Goal: Information Seeking & Learning: Learn about a topic

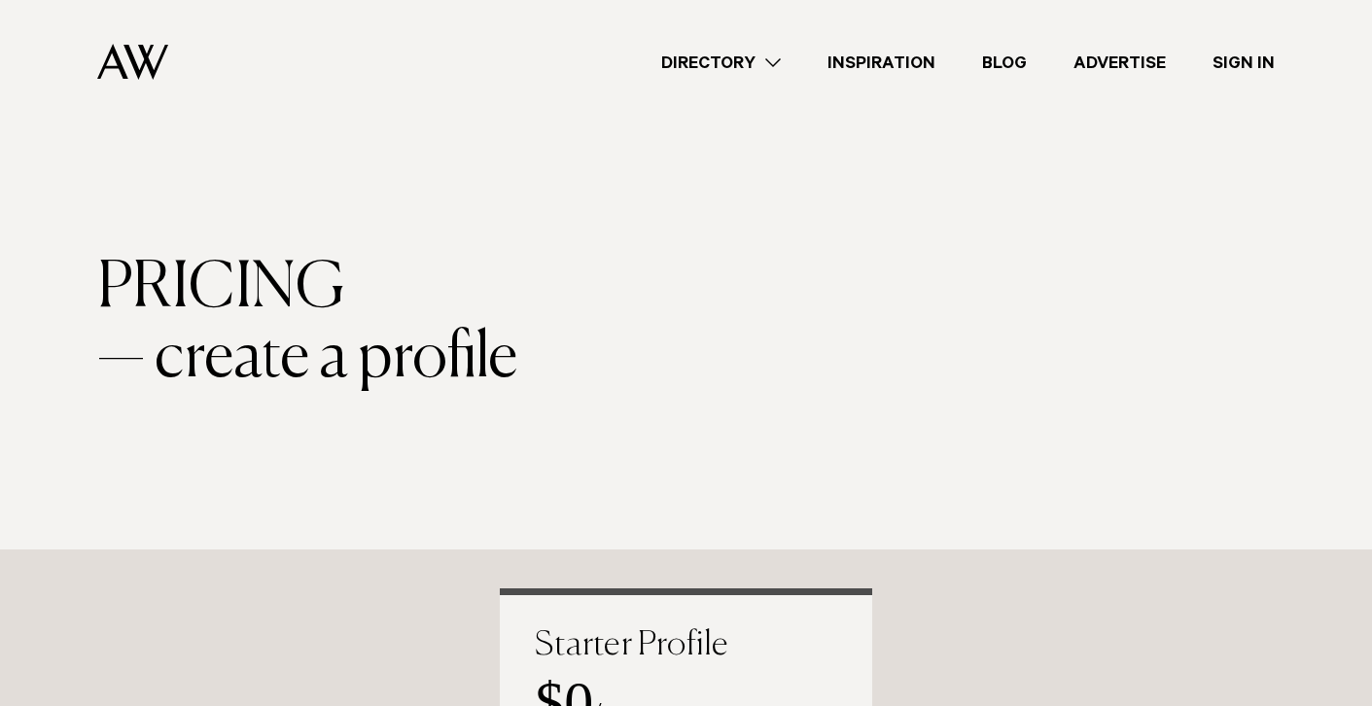
click at [733, 61] on link "Directory" at bounding box center [721, 63] width 166 height 26
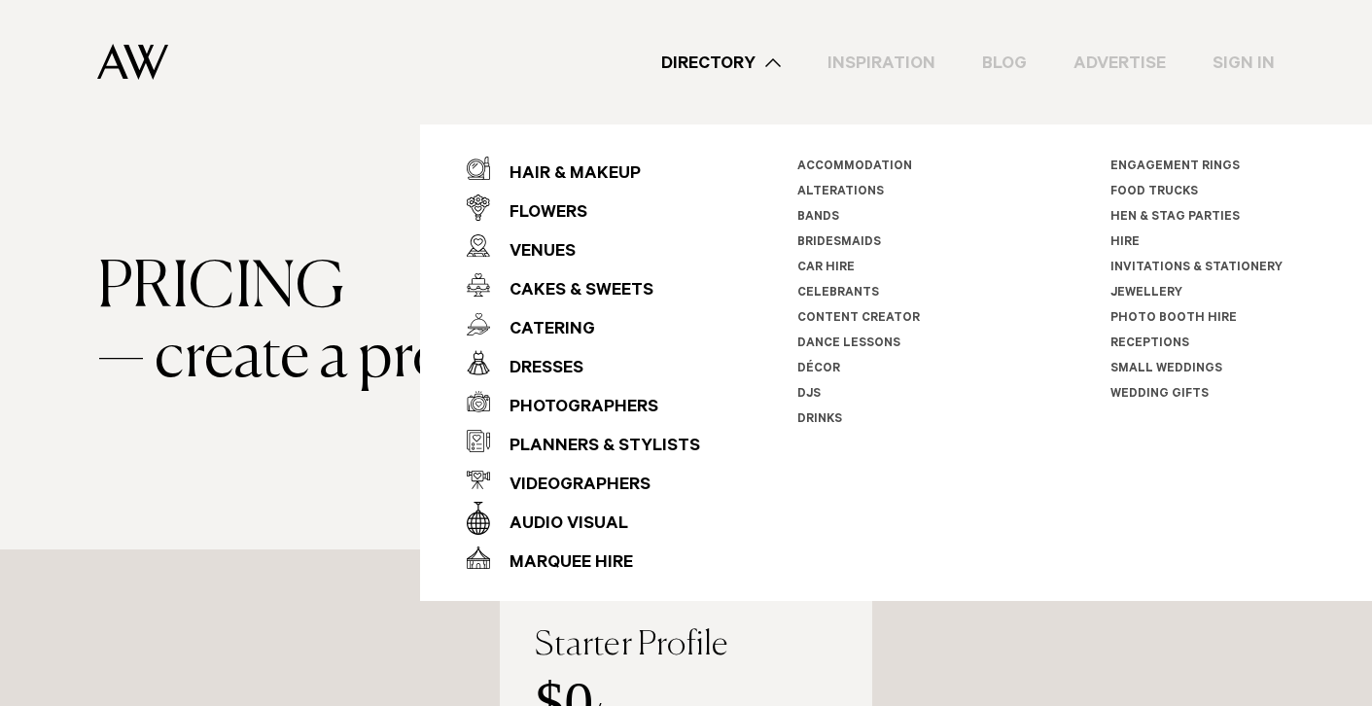
click at [831, 264] on link "Car Hire" at bounding box center [825, 269] width 57 height 14
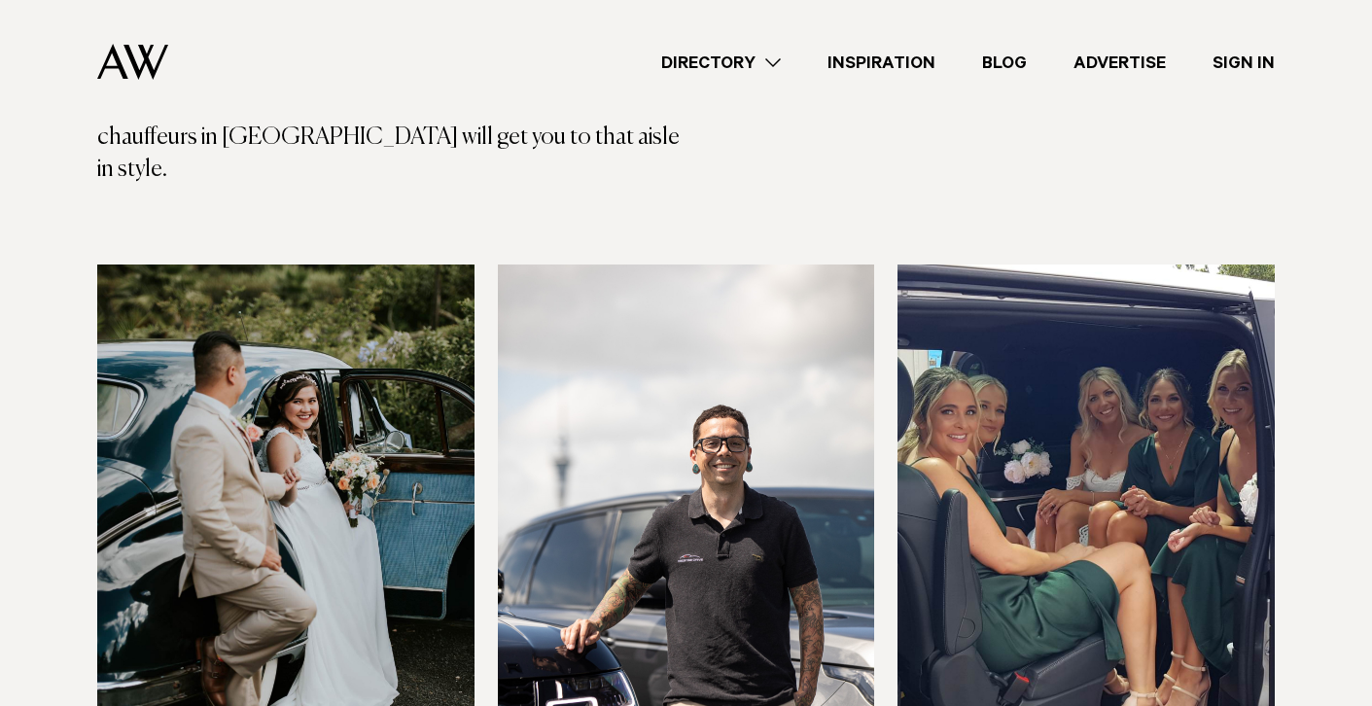
scroll to position [417, 0]
click at [831, 264] on img at bounding box center [686, 517] width 377 height 506
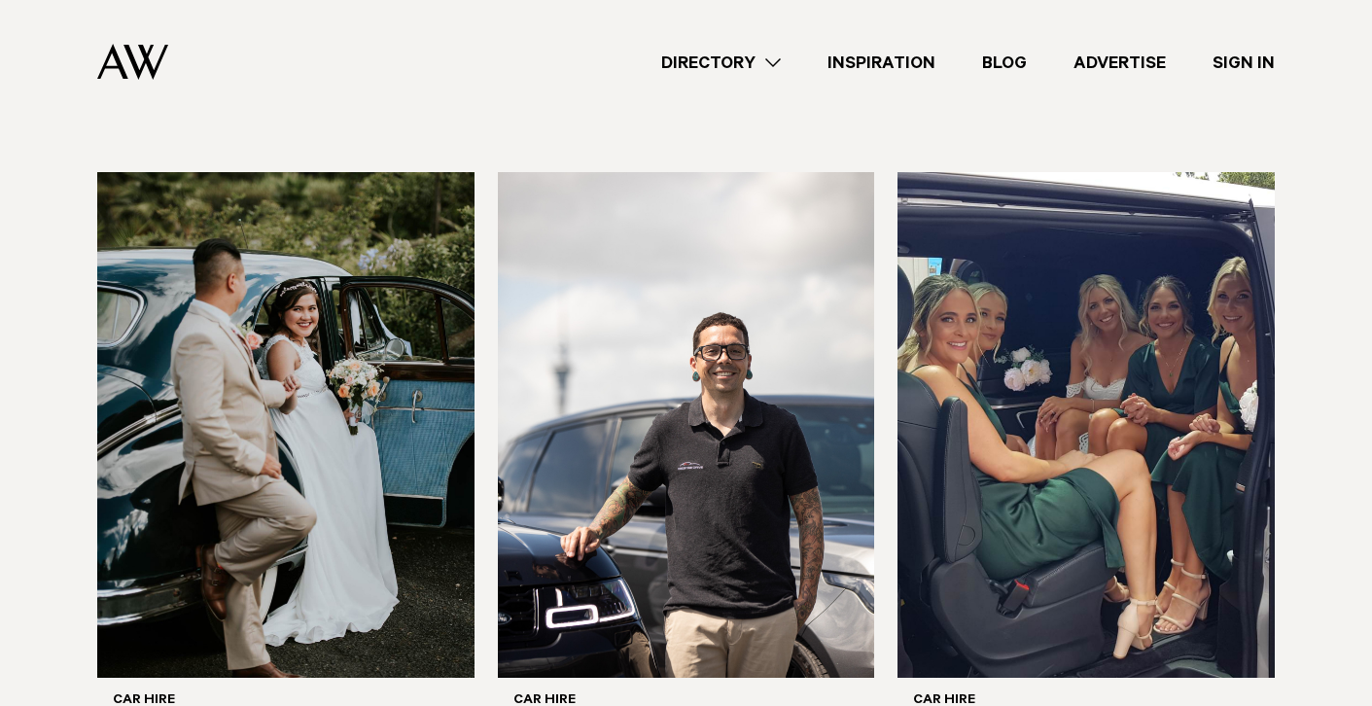
scroll to position [504, 0]
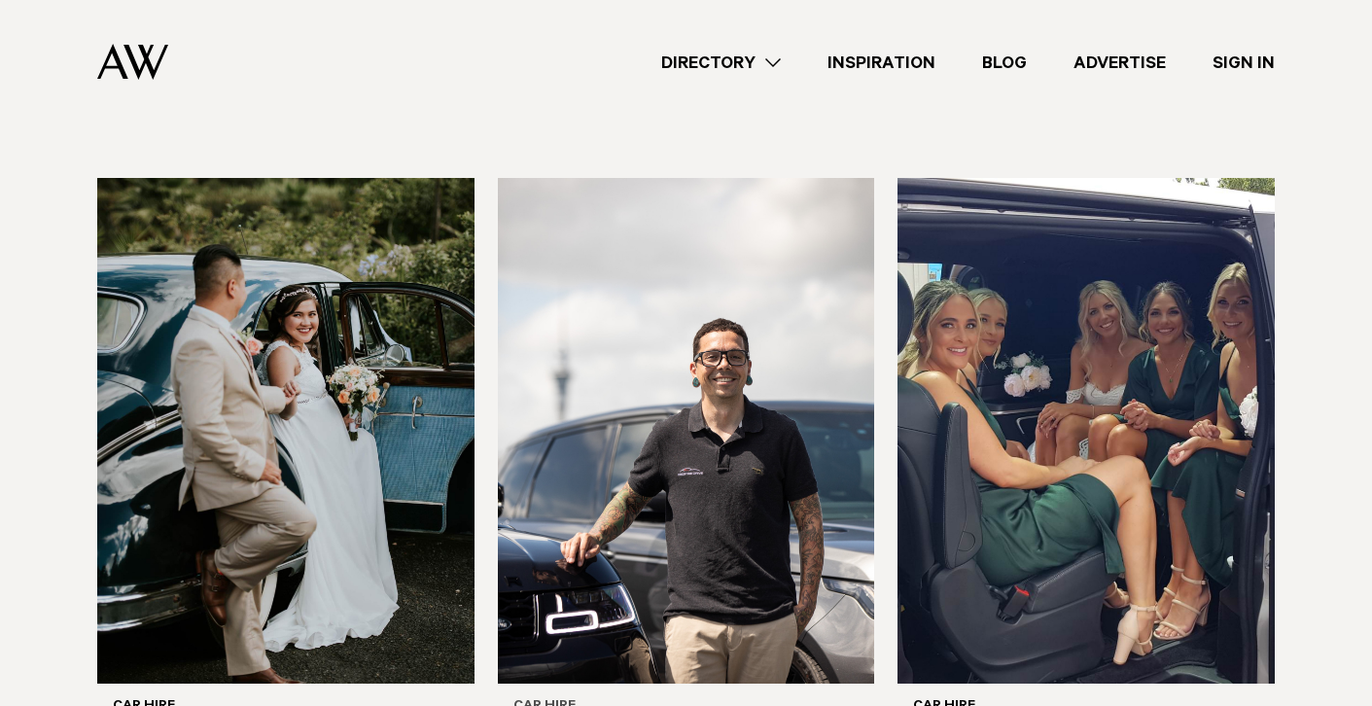
click at [724, 400] on img at bounding box center [686, 431] width 377 height 506
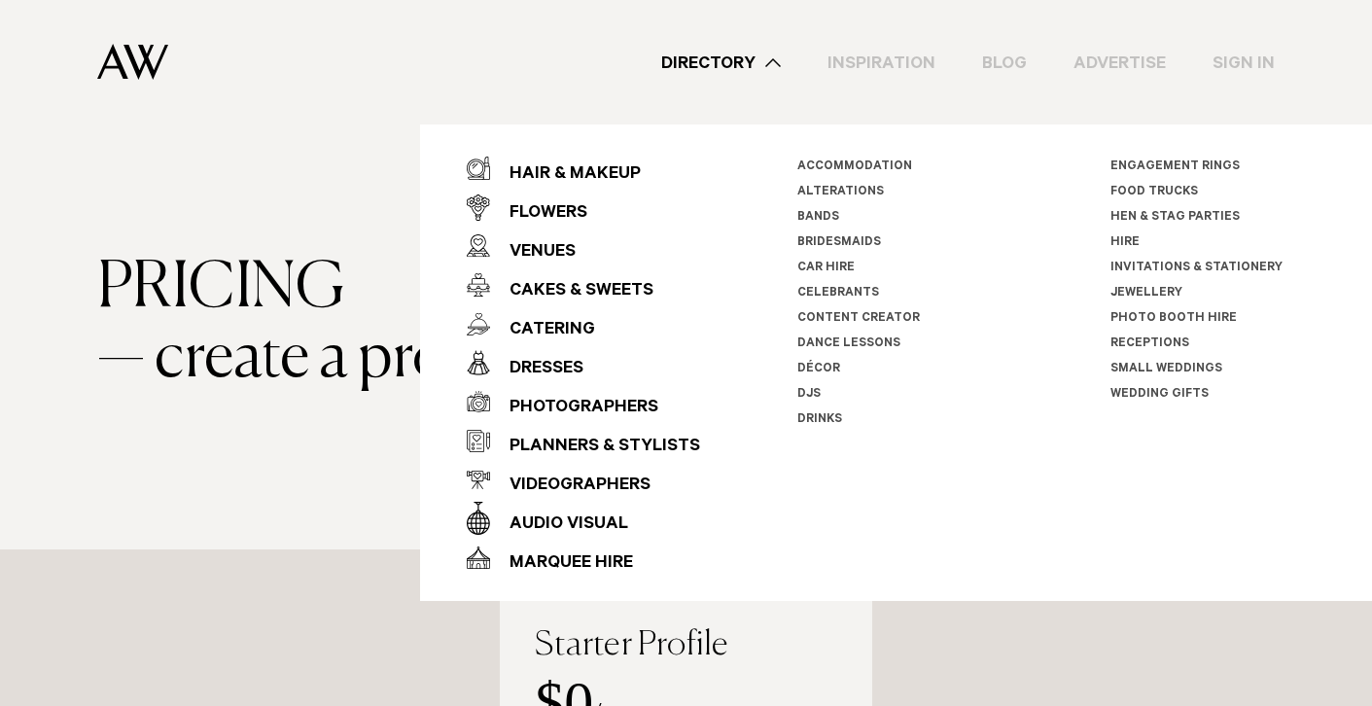
click at [827, 264] on link "Car Hire" at bounding box center [825, 269] width 57 height 14
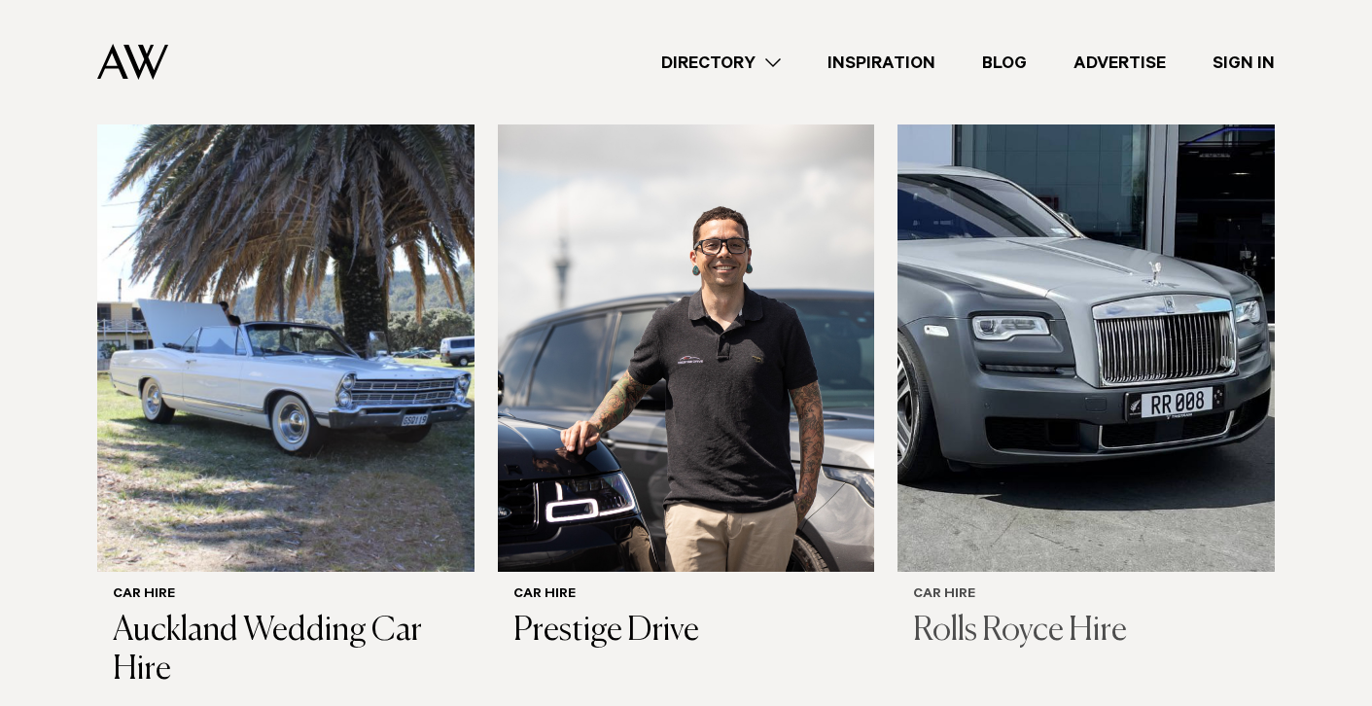
scroll to position [1243, 0]
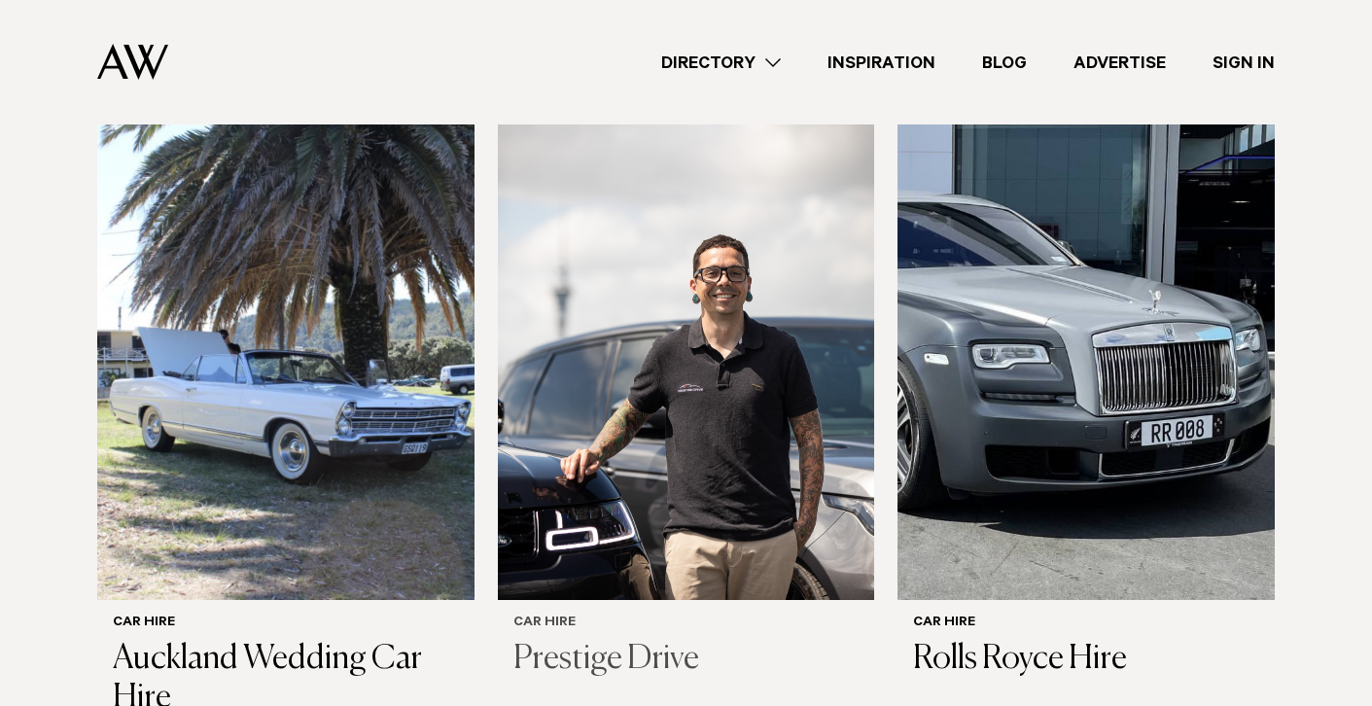
click at [693, 433] on img at bounding box center [686, 347] width 377 height 506
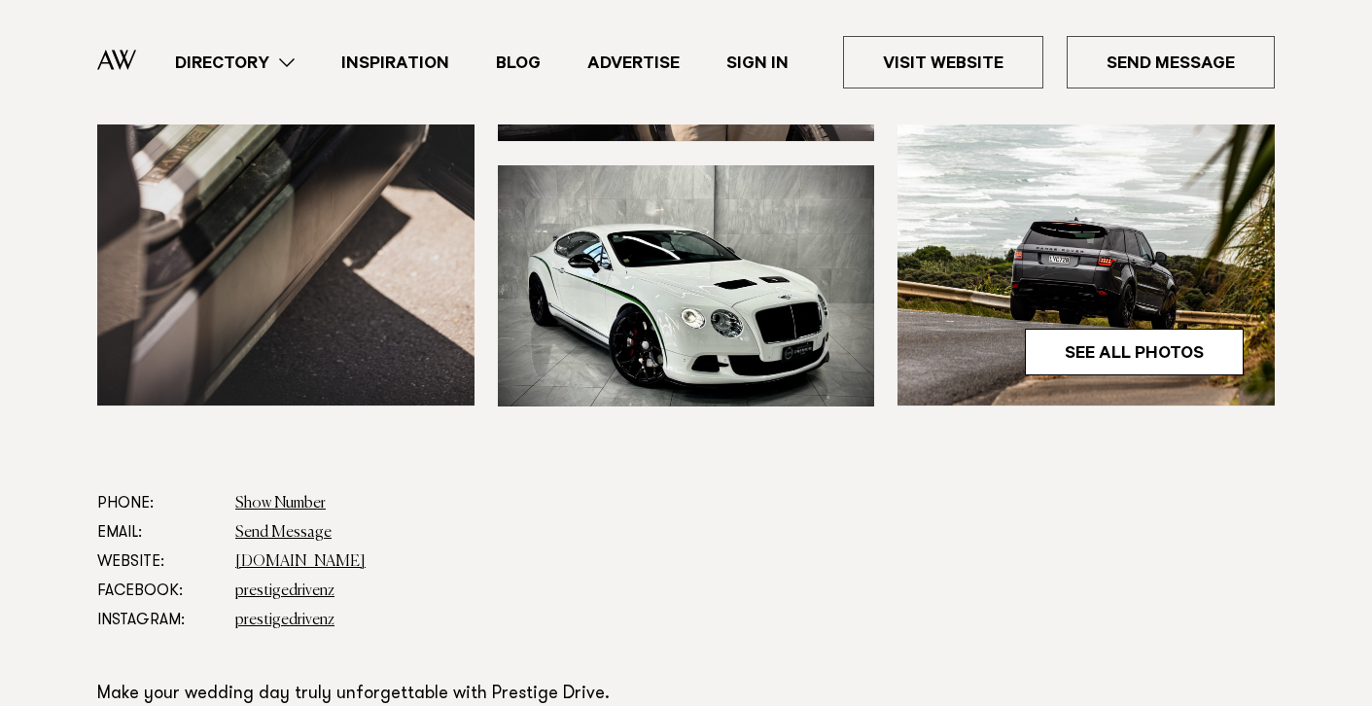
scroll to position [719, 0]
